Goal: Information Seeking & Learning: Learn about a topic

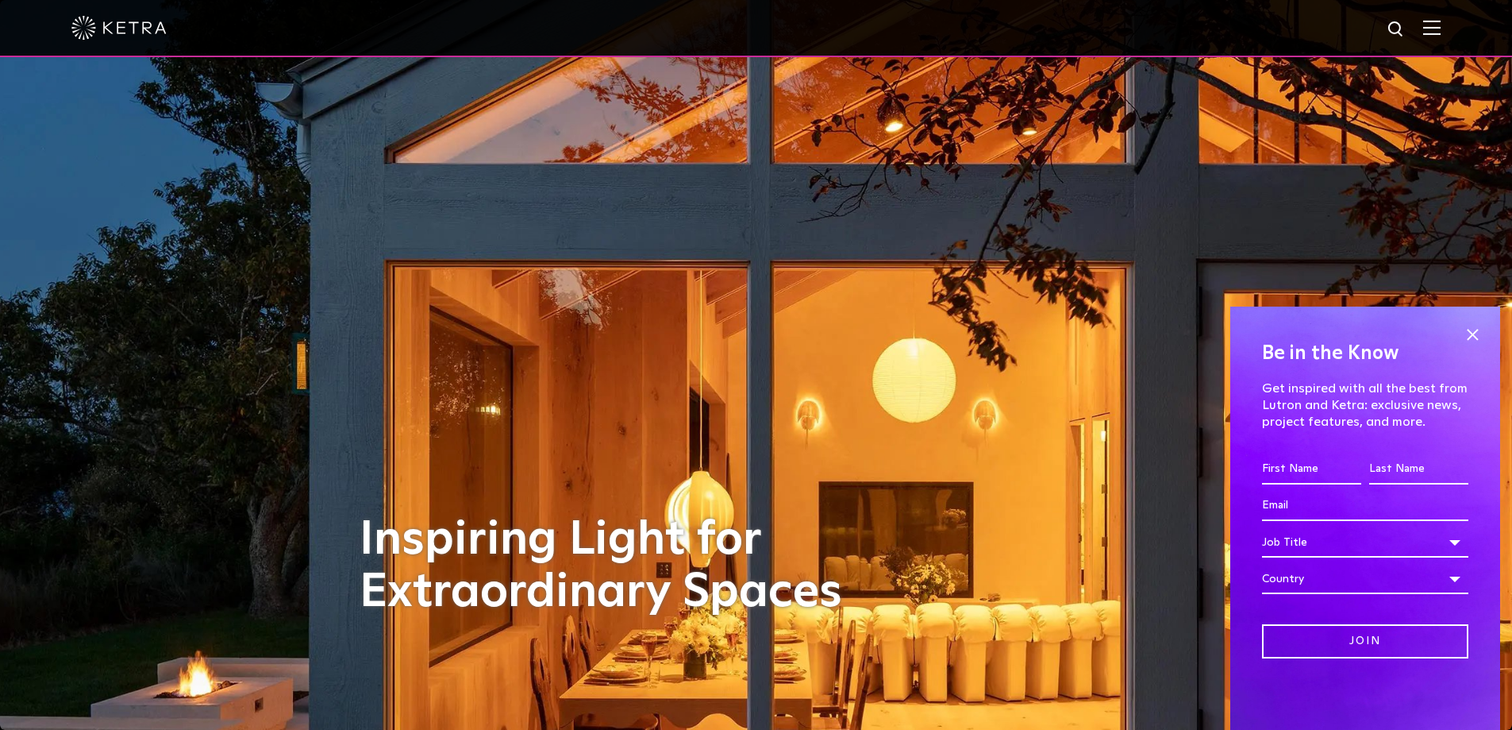
click at [1441, 32] on img at bounding box center [1431, 27] width 17 height 15
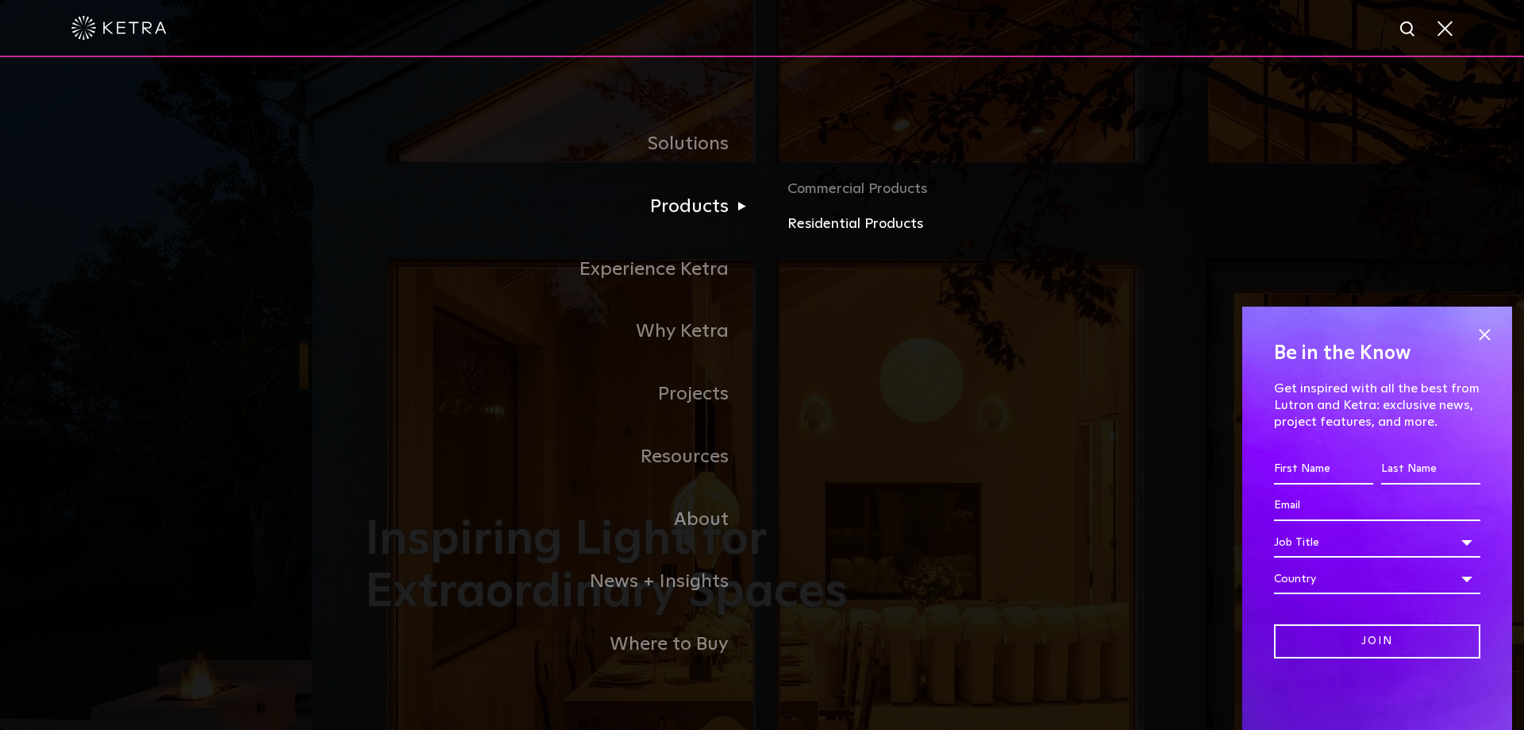
click at [868, 224] on link "Residential Products" at bounding box center [974, 224] width 372 height 23
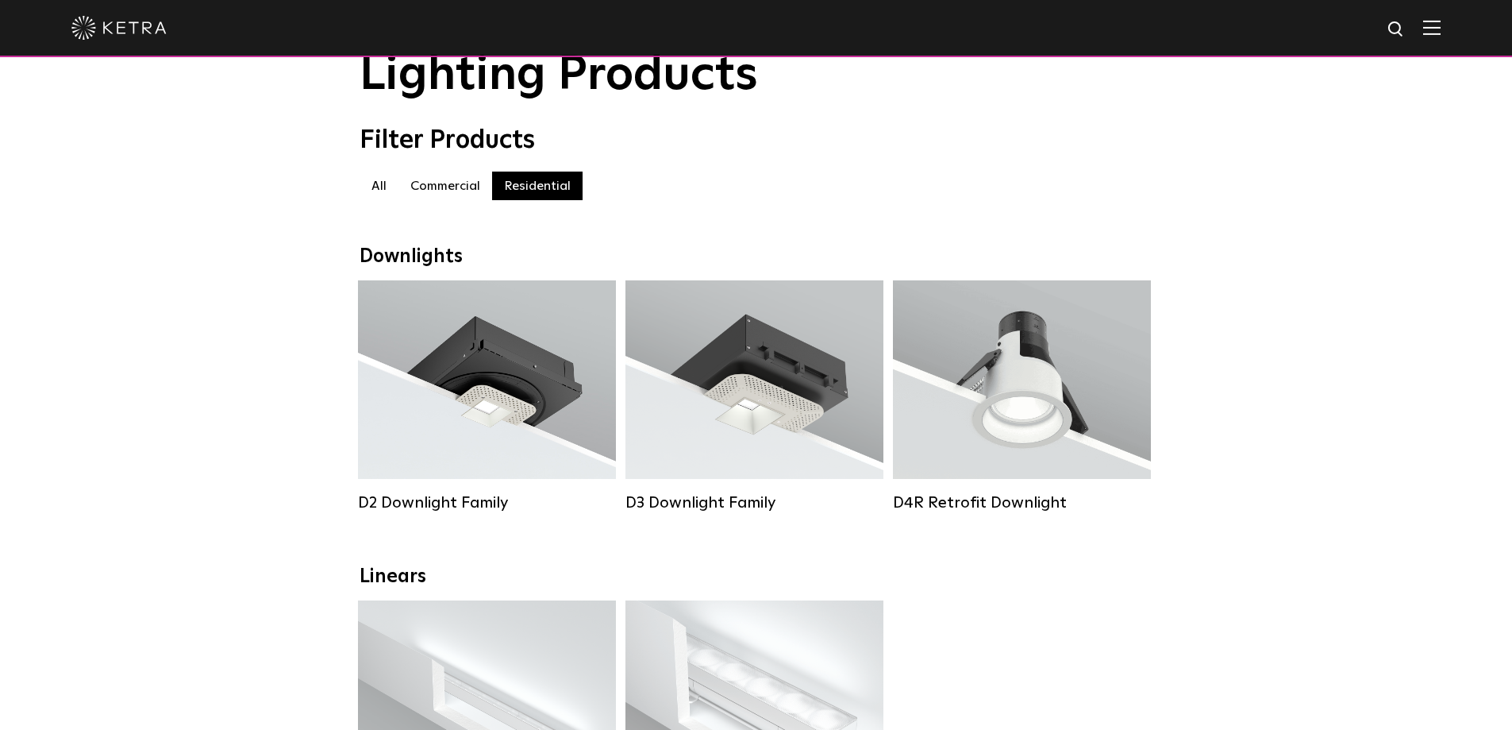
scroll to position [159, 0]
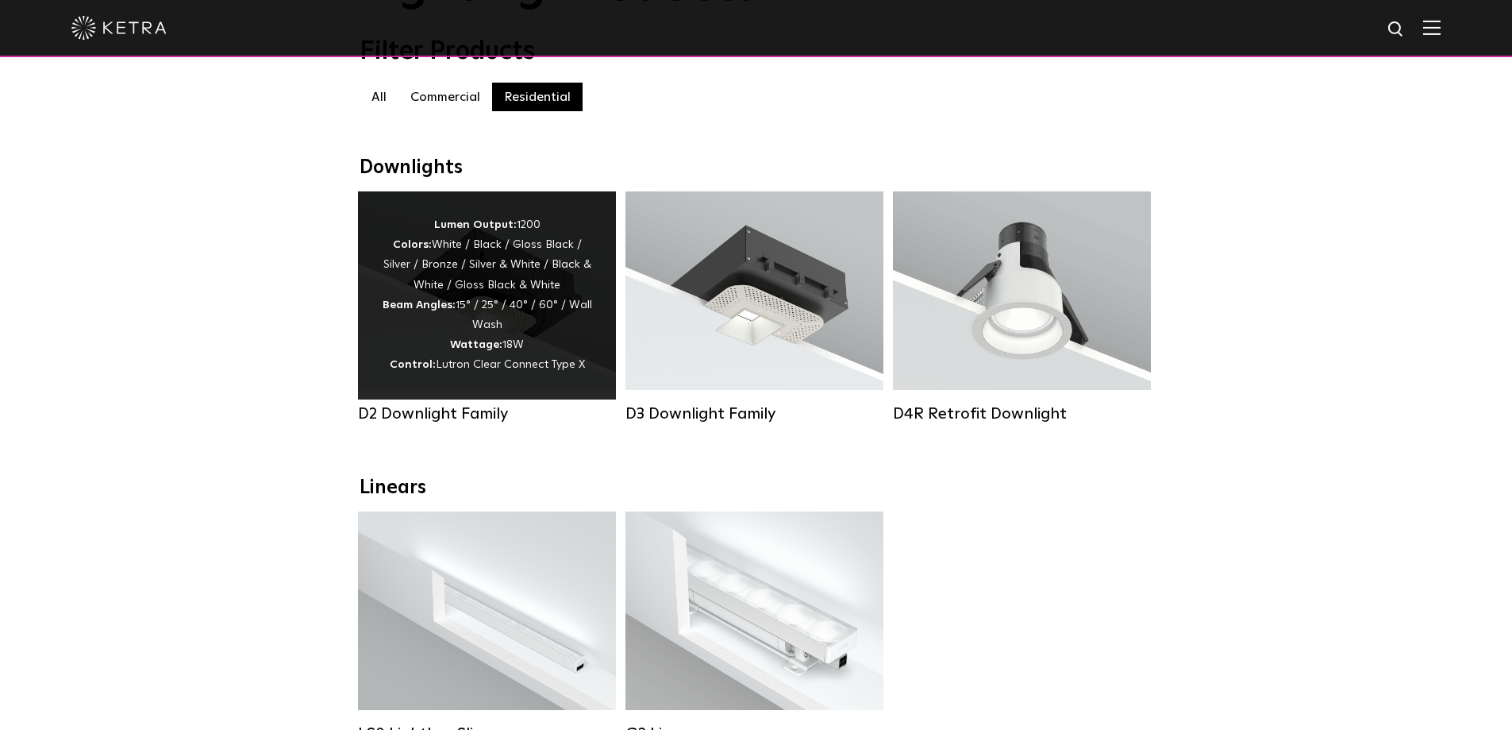
click at [557, 333] on div "Lumen Output: 1200 Colors: White / Black / Gloss Black / Silver / Bronze / Silv…" at bounding box center [487, 295] width 210 height 160
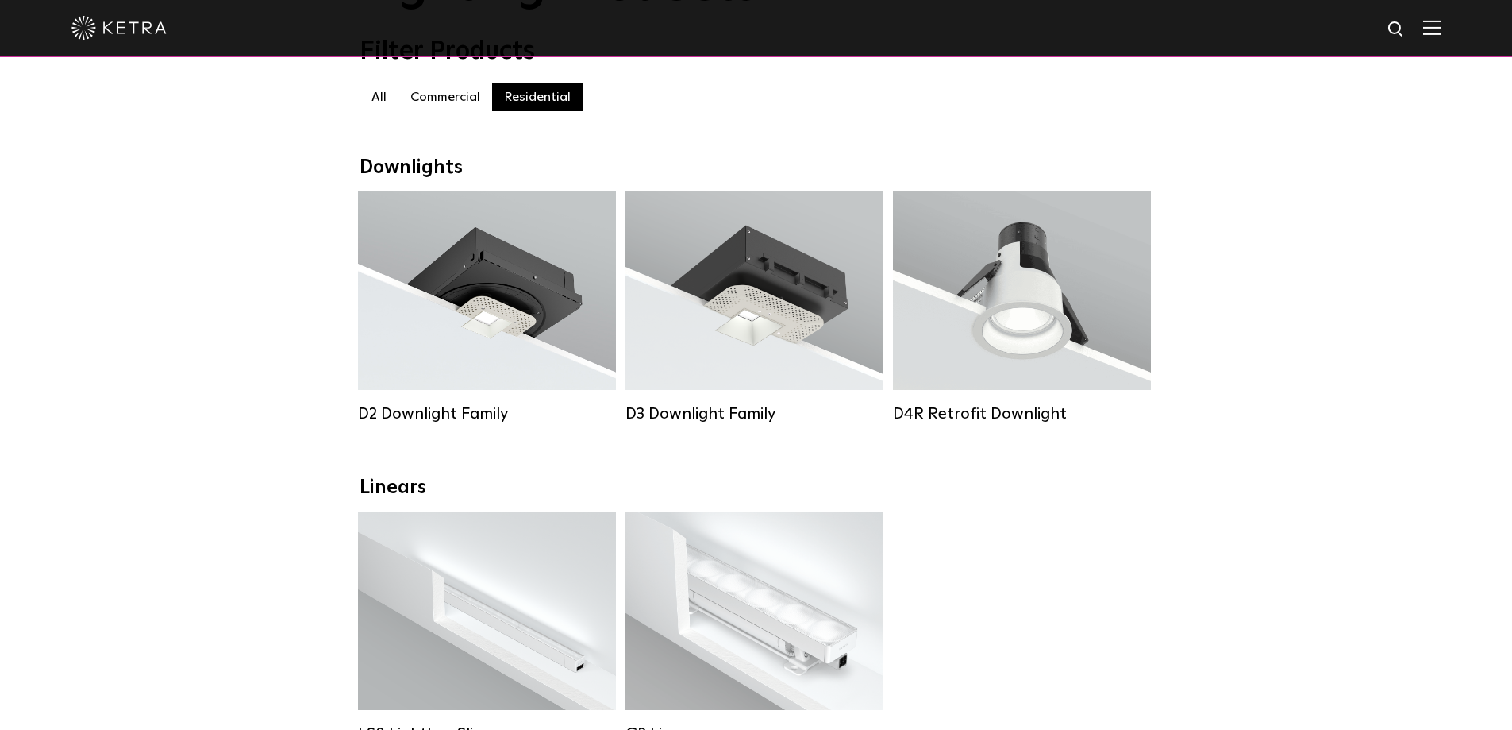
click at [1441, 29] on img at bounding box center [1431, 27] width 17 height 15
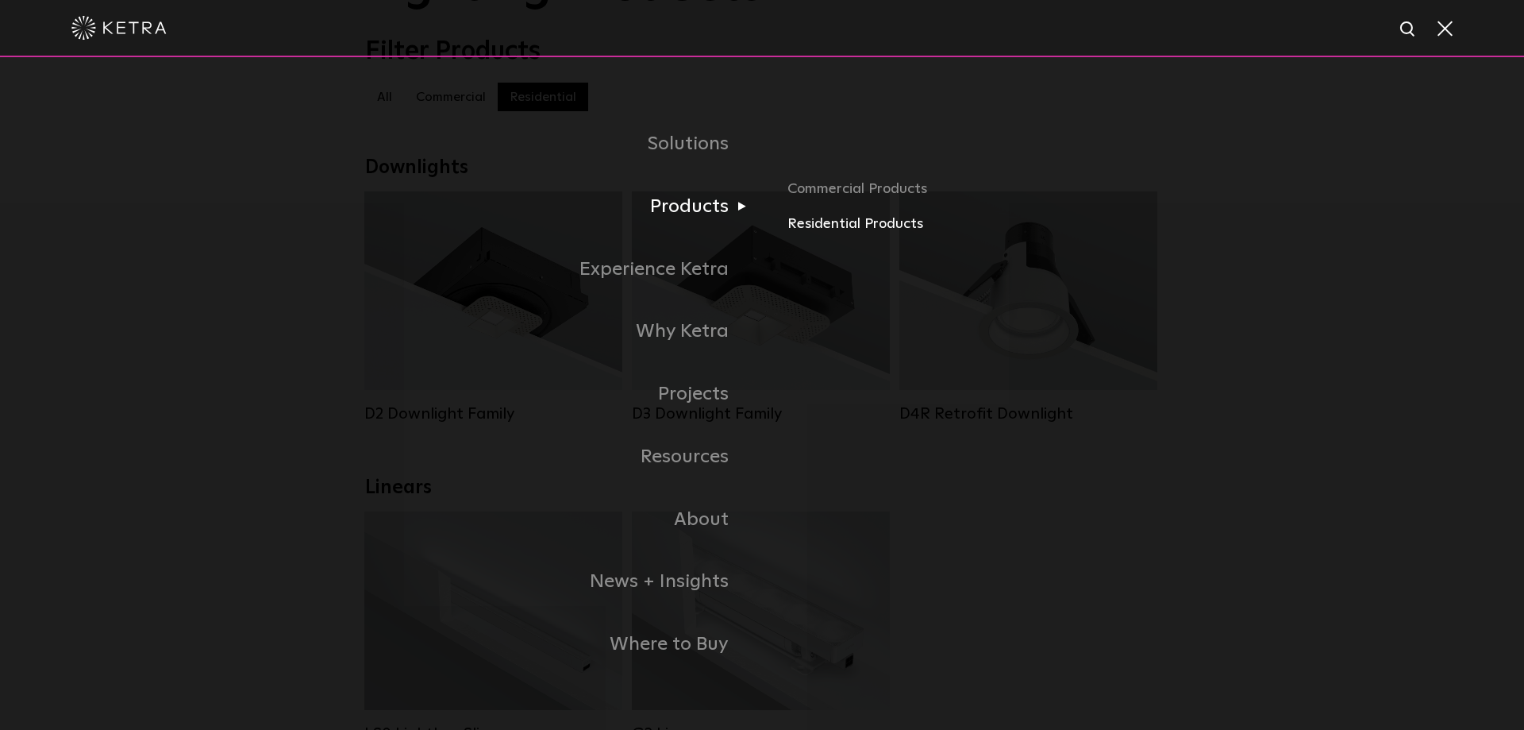
click at [848, 227] on link "Residential Products" at bounding box center [974, 224] width 372 height 23
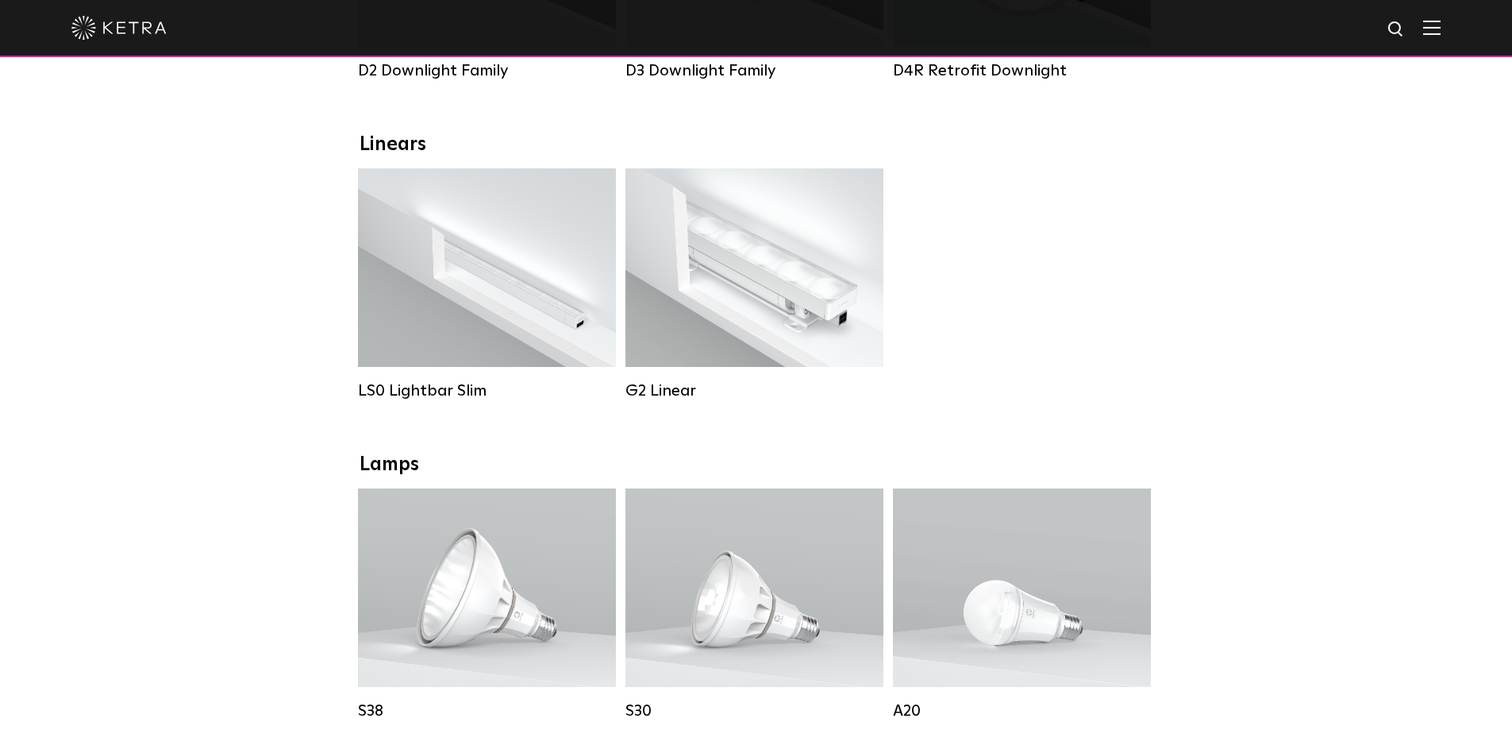
scroll to position [397, 0]
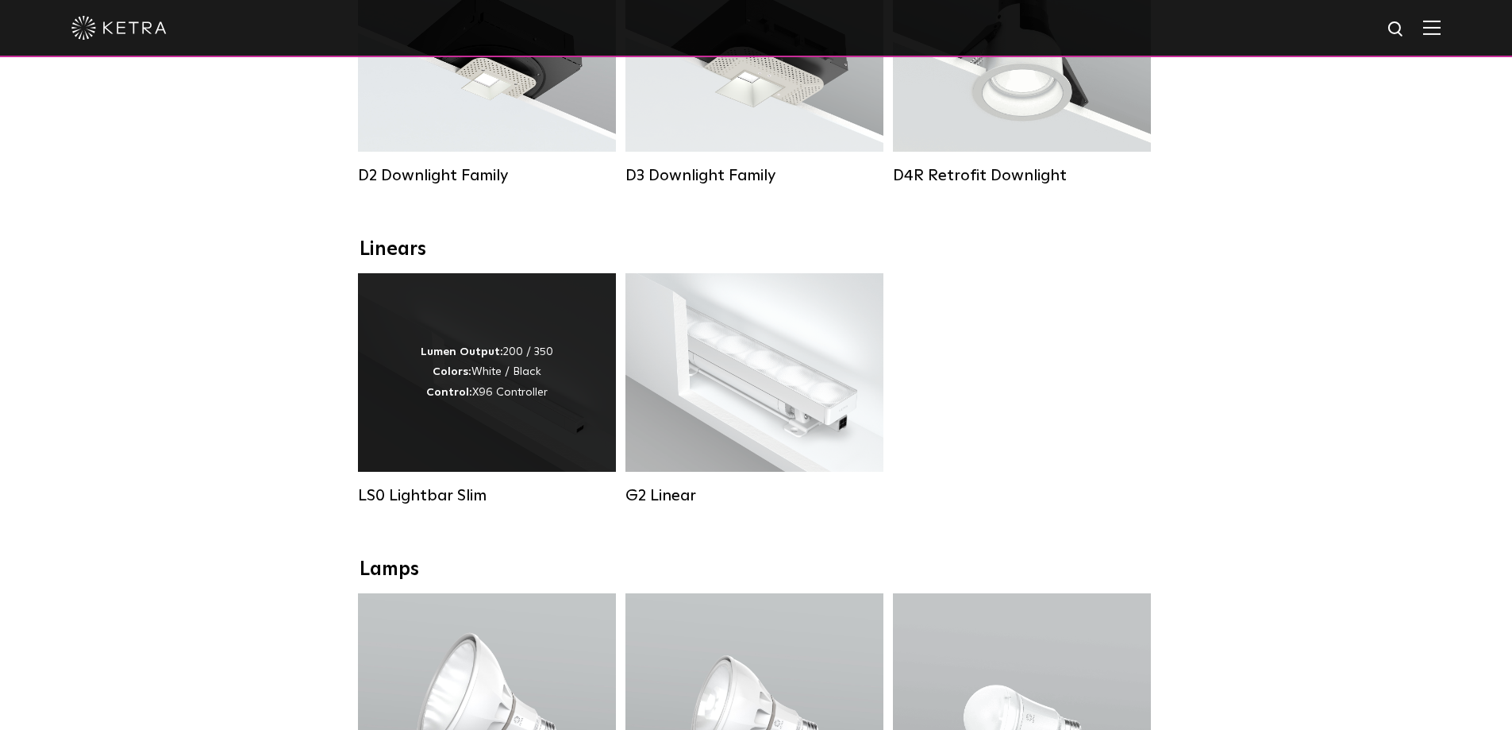
click at [524, 424] on div "Lumen Output: 200 / 350 Colors: White / Black Control: X96 Controller" at bounding box center [487, 372] width 258 height 198
